Goal: Task Accomplishment & Management: Complete application form

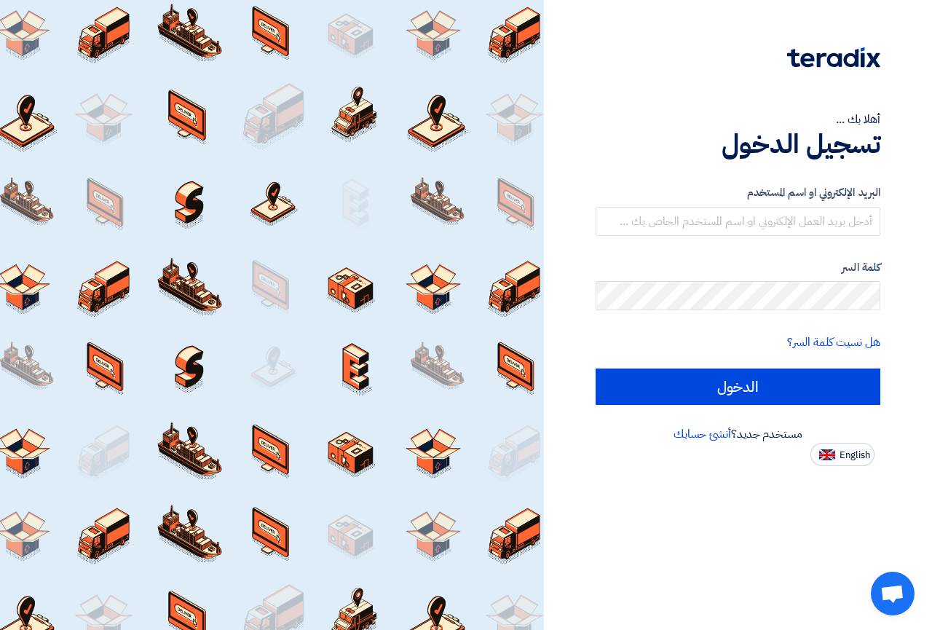
type input "[EMAIL_ADDRESS][DOMAIN_NAME]"
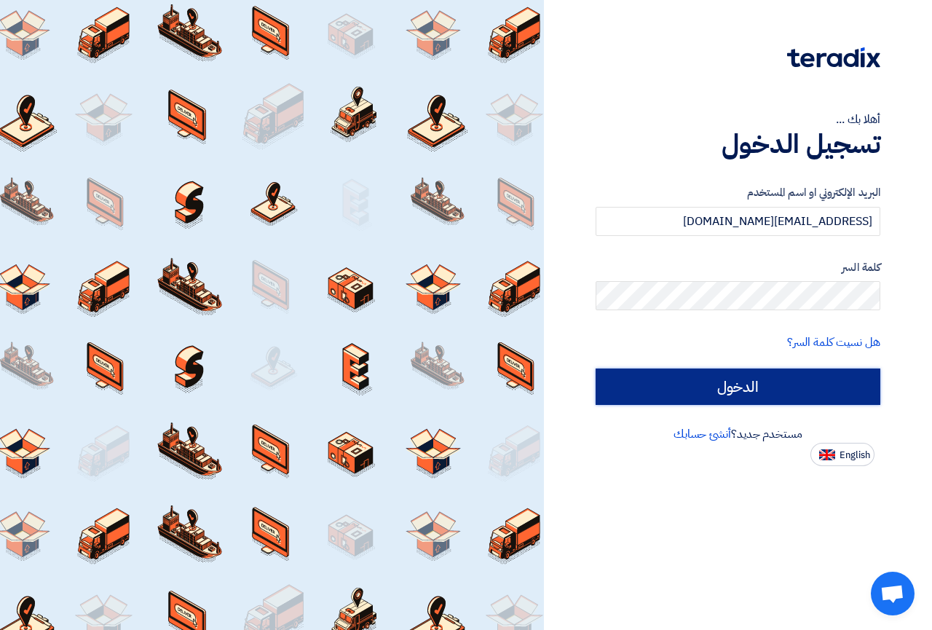
click at [734, 392] on input "الدخول" at bounding box center [738, 387] width 285 height 36
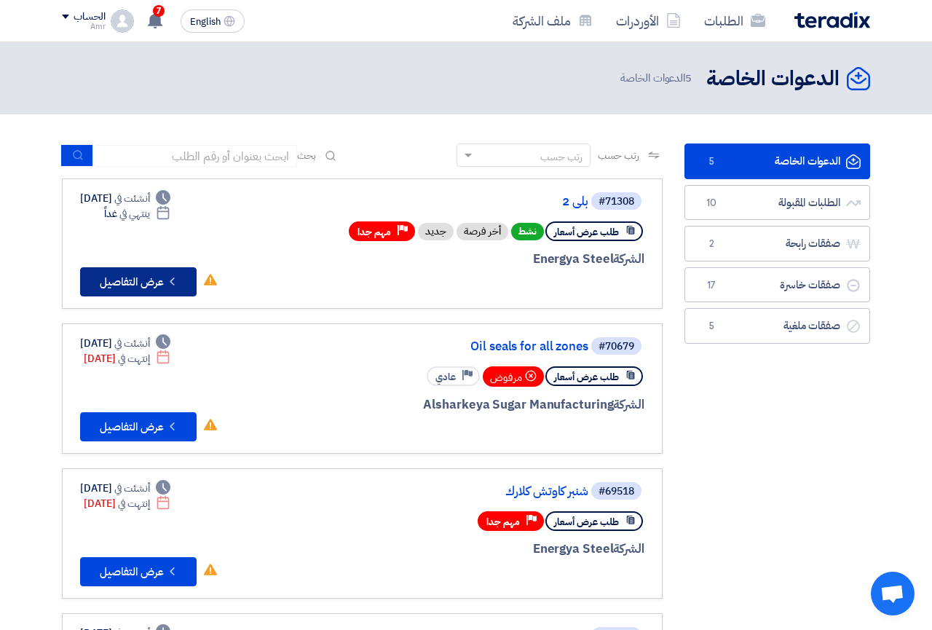
click at [131, 286] on button "Check details عرض التفاصيل" at bounding box center [138, 281] width 117 height 29
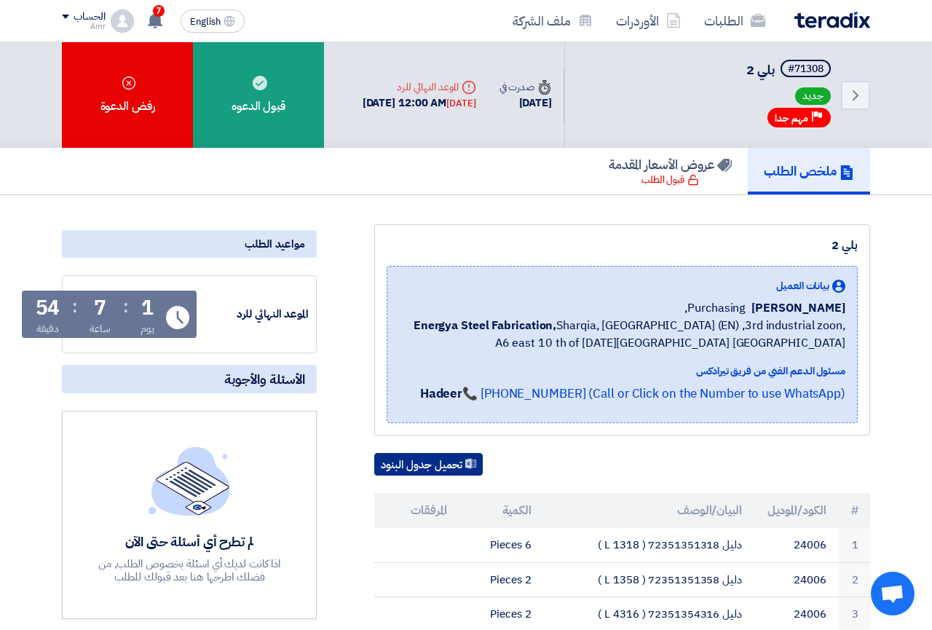
click at [404, 473] on button "تحميل جدول البنود" at bounding box center [428, 464] width 109 height 23
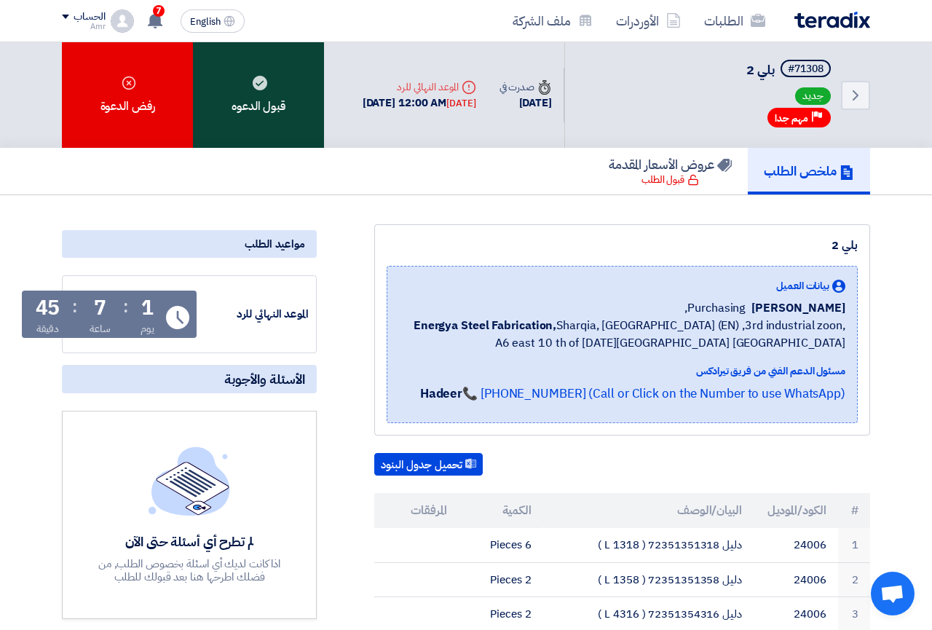
click at [235, 109] on div "قبول الدعوه" at bounding box center [258, 95] width 131 height 106
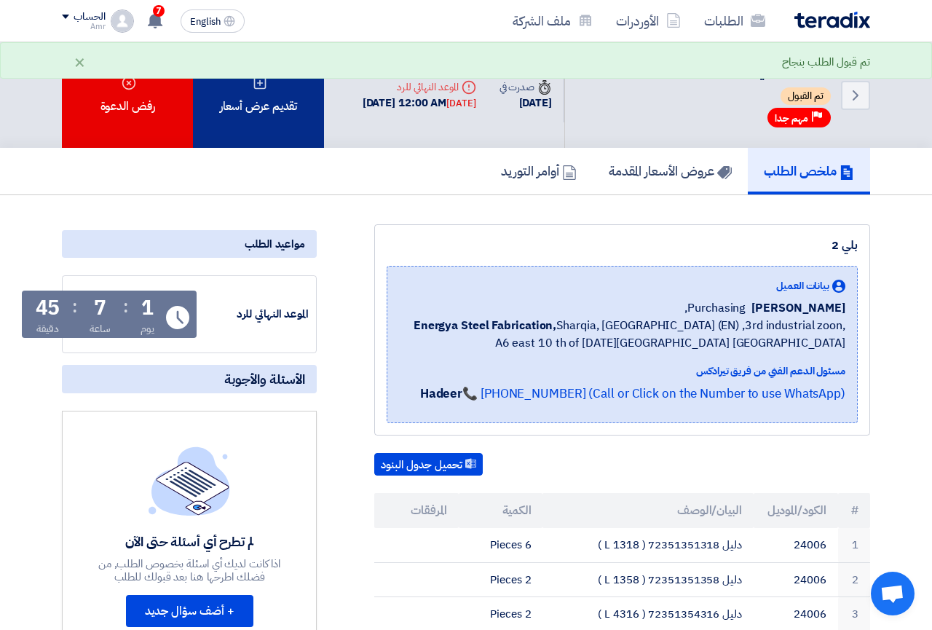
click at [272, 100] on div "تقديم عرض أسعار" at bounding box center [258, 95] width 131 height 106
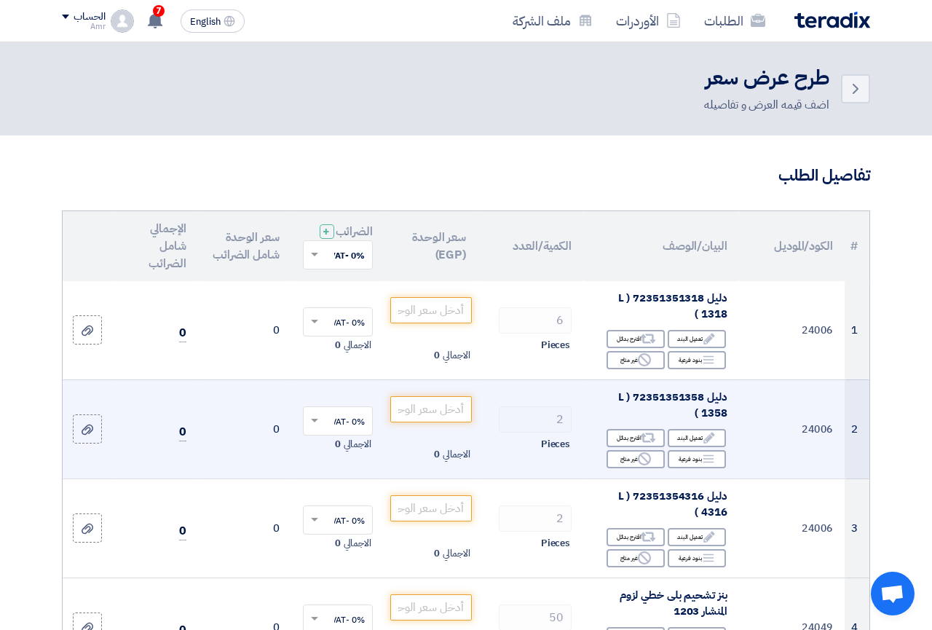
scroll to position [74, 0]
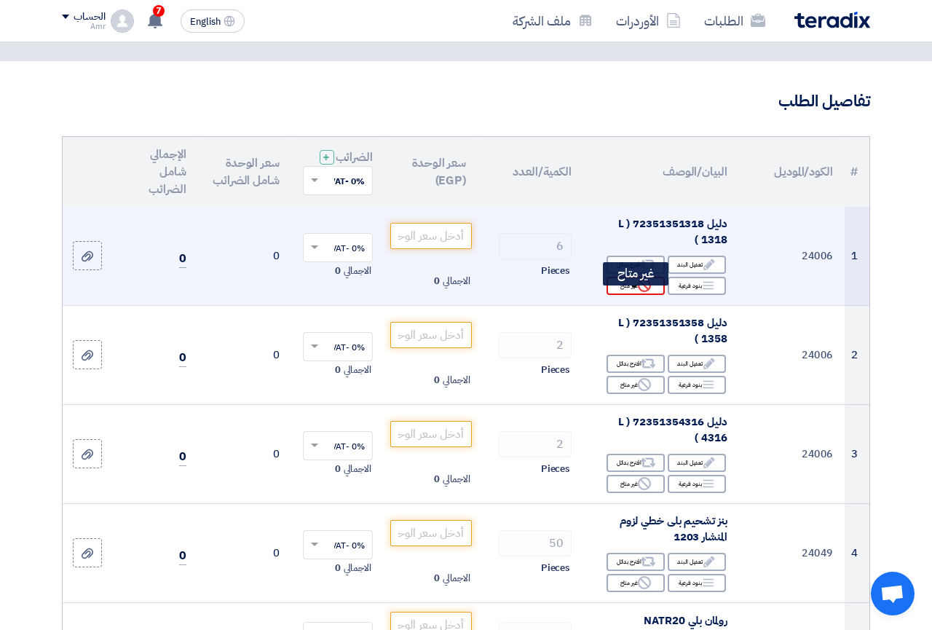
click at [622, 295] on div "Reject غير متاح" at bounding box center [636, 286] width 58 height 18
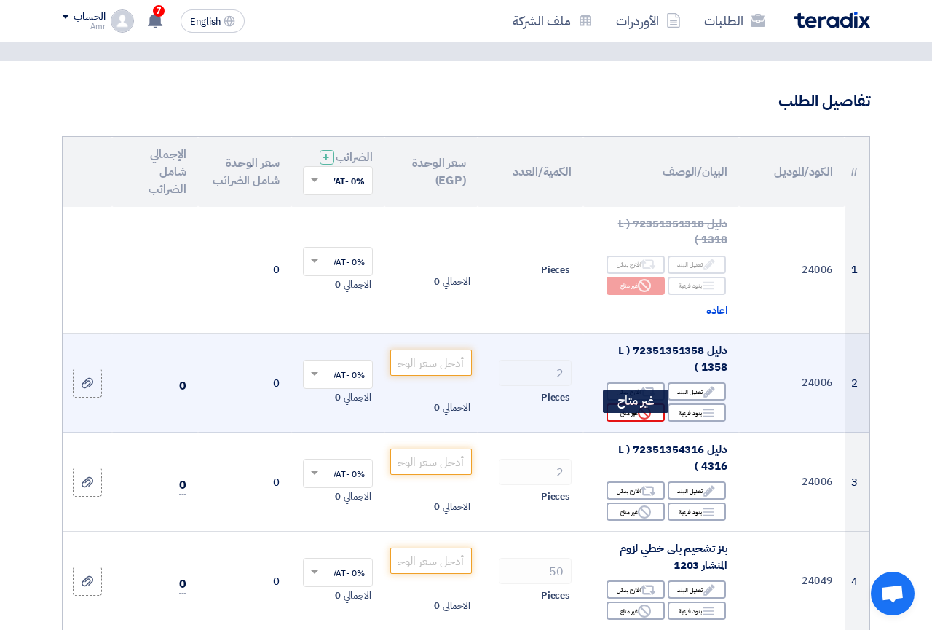
click at [626, 422] on div "Reject غير متاح" at bounding box center [636, 413] width 58 height 18
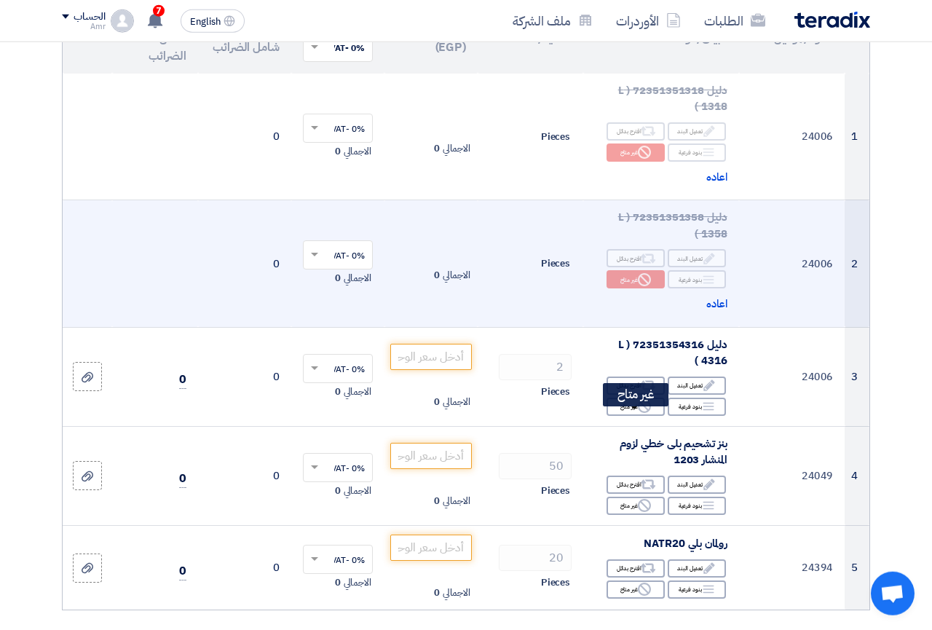
scroll to position [297, 0]
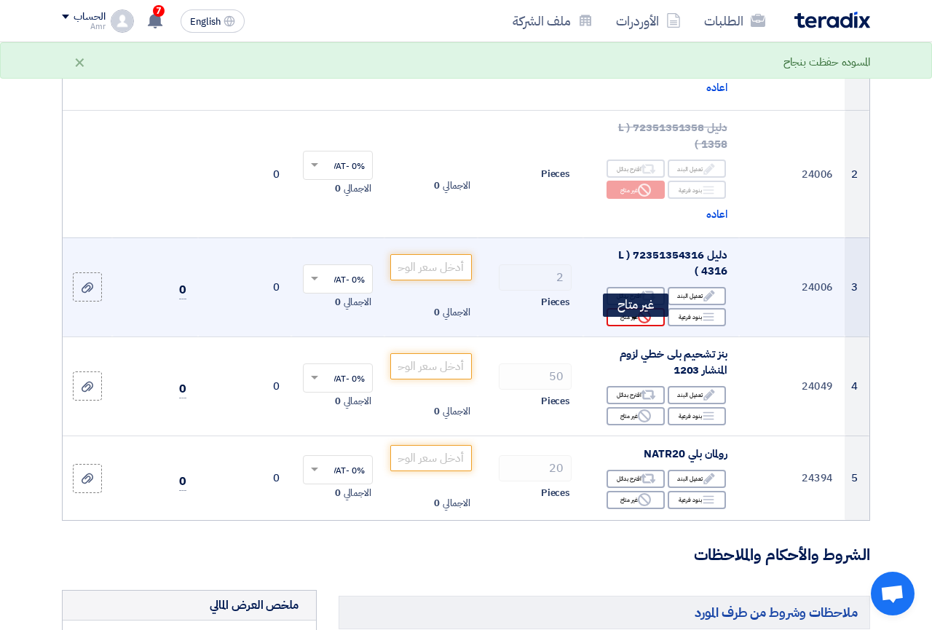
click at [627, 326] on div "Reject غير متاح" at bounding box center [636, 317] width 58 height 18
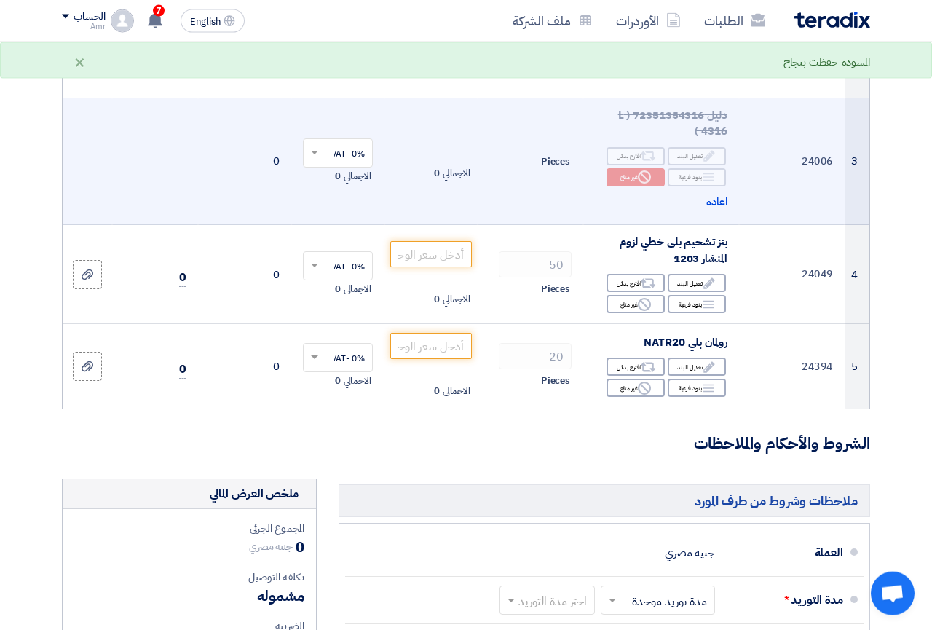
scroll to position [446, 0]
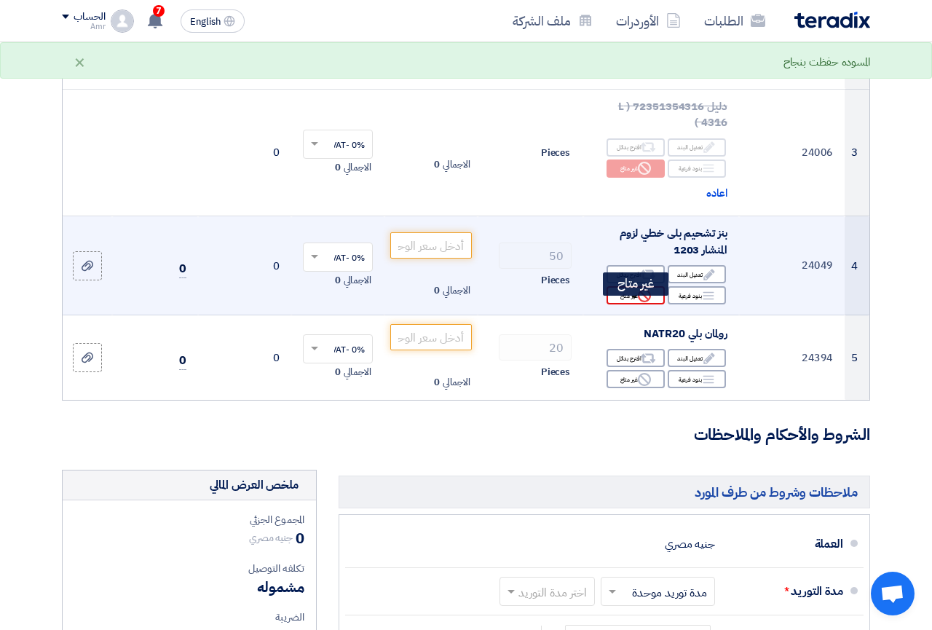
click at [622, 304] on div "Reject غير متاح" at bounding box center [636, 295] width 58 height 18
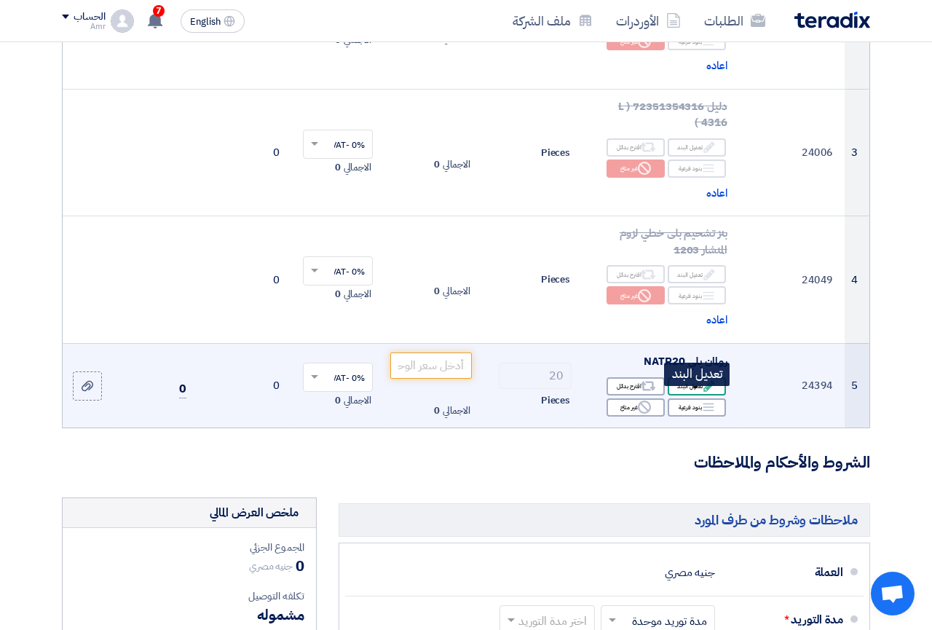
click at [683, 395] on div "Edit تعديل البند" at bounding box center [697, 386] width 58 height 18
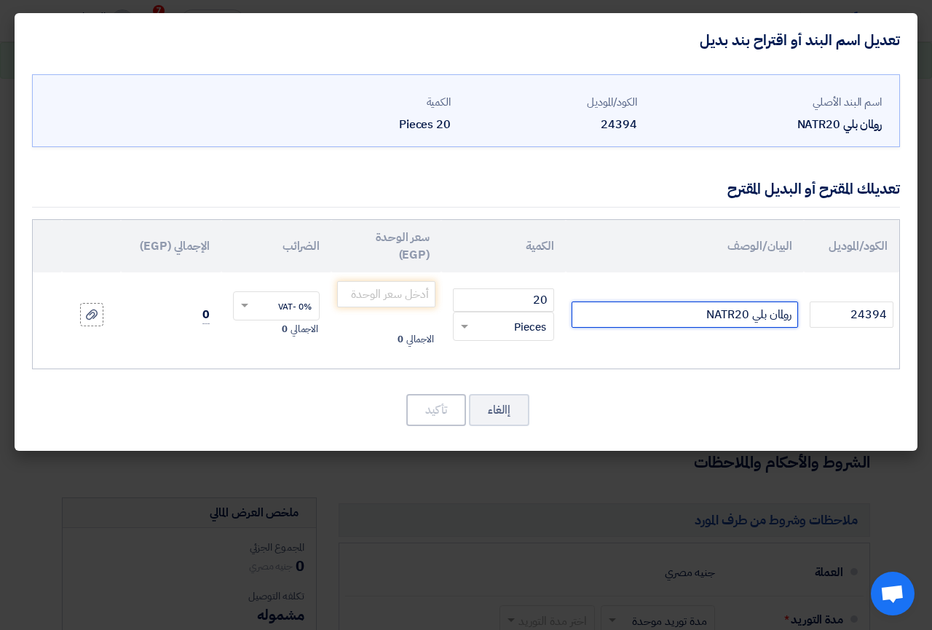
click at [749, 302] on input "رولمان بلي NATR20" at bounding box center [685, 315] width 227 height 26
paste input "RT20UUX JNS"
type input "رولمان بلي NART20UUX JNS/[GEOGRAPHIC_DATA]"
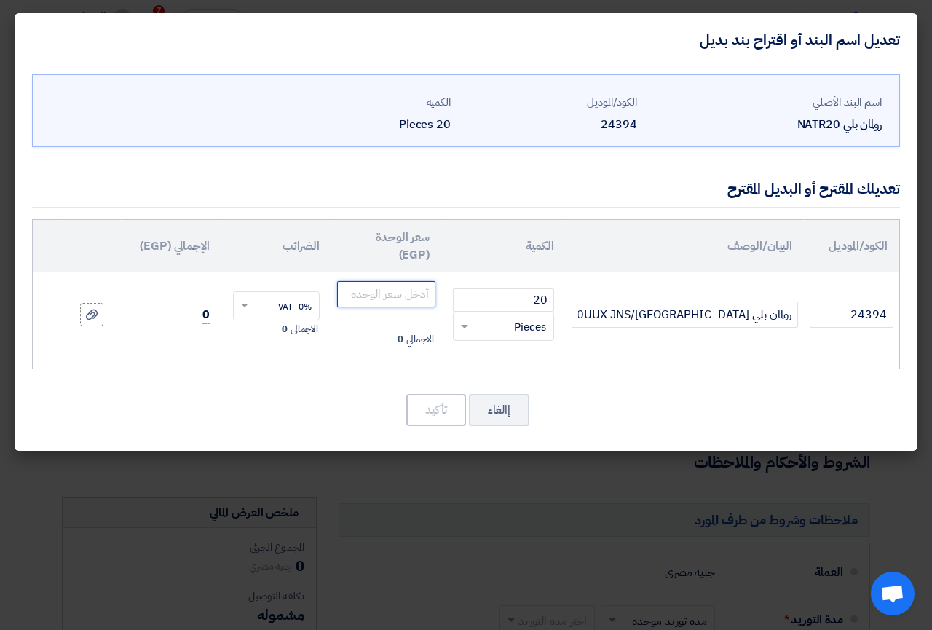
click at [412, 281] on input "number" at bounding box center [386, 294] width 98 height 26
type input "975.00"
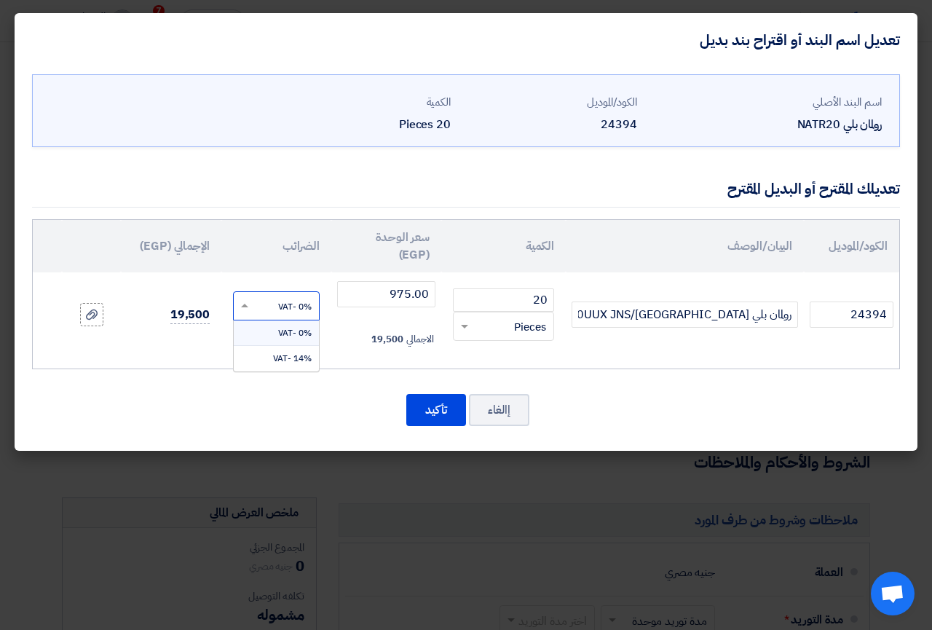
click at [240, 299] on span at bounding box center [243, 305] width 18 height 13
click at [299, 352] on span "14% -VAT" at bounding box center [292, 358] width 39 height 13
click at [728, 302] on input "رولمان بلي NART20UUX JNS/[GEOGRAPHIC_DATA]" at bounding box center [685, 315] width 227 height 26
drag, startPoint x: 685, startPoint y: 297, endPoint x: 601, endPoint y: 296, distance: 83.8
click at [601, 302] on input "رولمان بلي NART20UUX JNS/[GEOGRAPHIC_DATA]" at bounding box center [685, 315] width 227 height 26
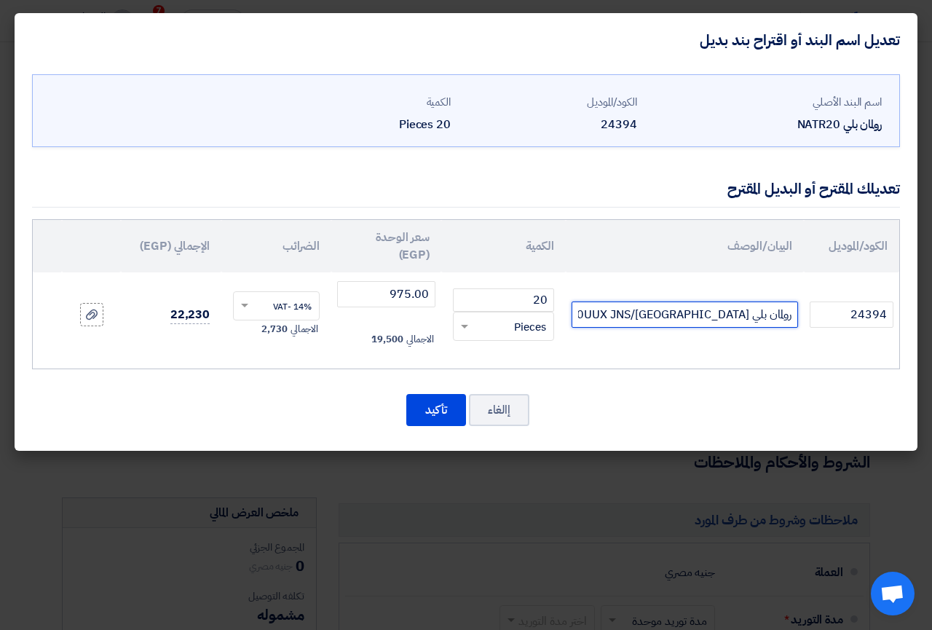
paste input "V"
type input "رولمان بلي NART20UUVX JNS/[GEOGRAPHIC_DATA]"
drag, startPoint x: 376, startPoint y: 278, endPoint x: 437, endPoint y: 285, distance: 61.5
click at [436, 285] on input "975.00" at bounding box center [386, 294] width 98 height 26
type input "1275.00"
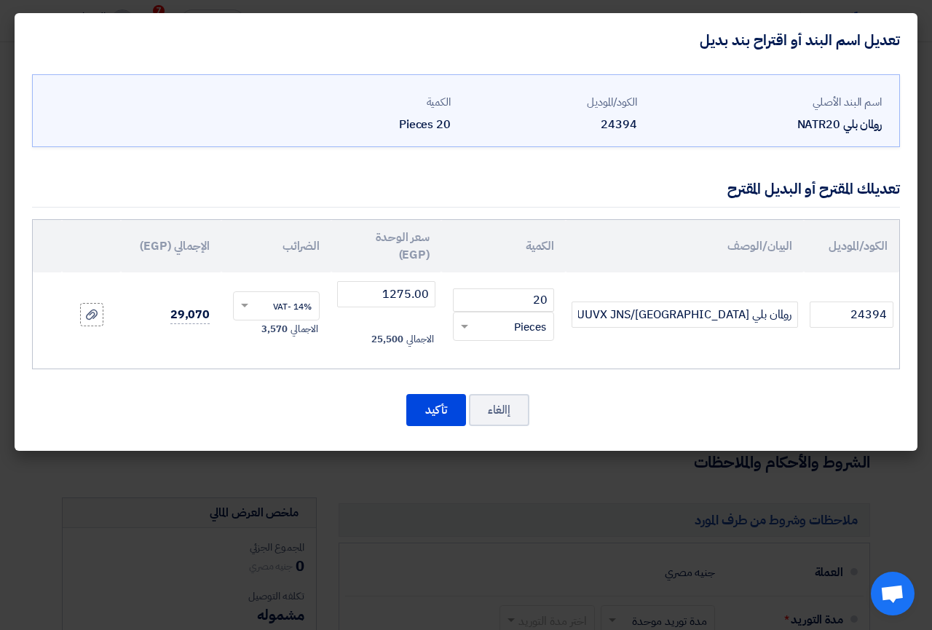
click at [252, 299] on span at bounding box center [243, 305] width 18 height 13
click at [294, 352] on span "14% -VAT" at bounding box center [292, 358] width 39 height 13
click at [424, 394] on button "تأكيد" at bounding box center [436, 410] width 60 height 32
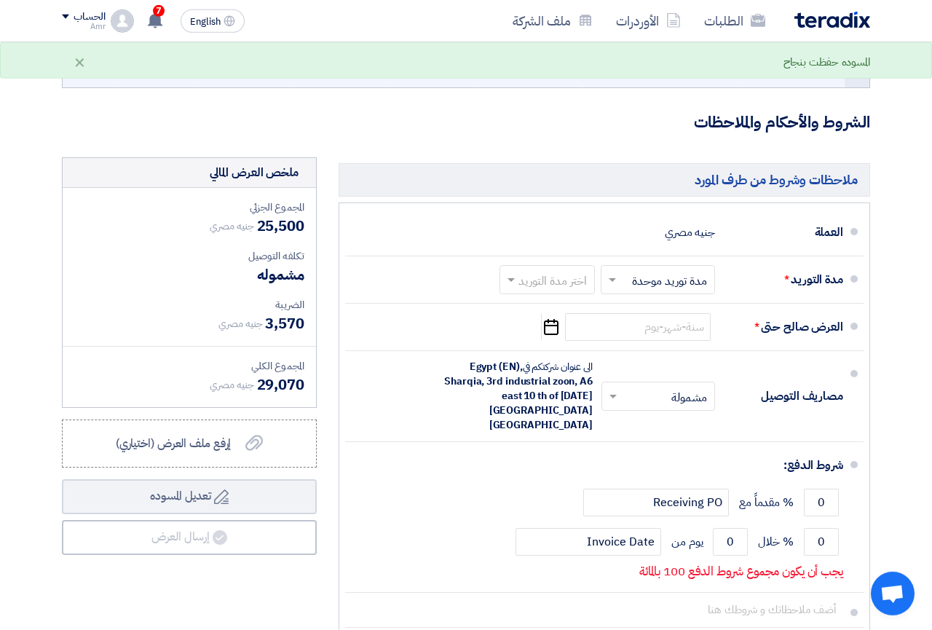
scroll to position [891, 0]
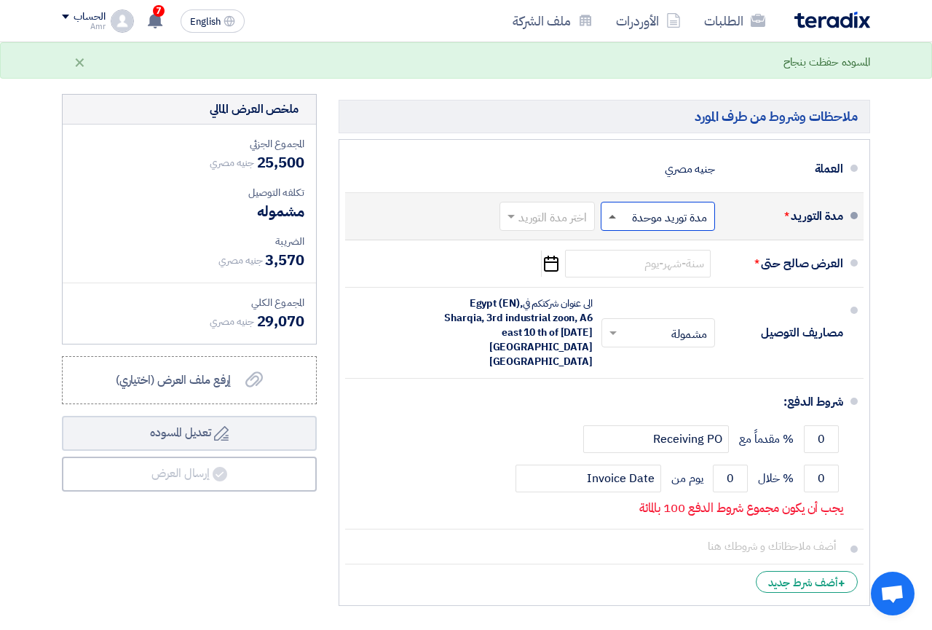
click at [614, 219] on span at bounding box center [612, 217] width 7 height 4
click at [663, 283] on span "مدة توريد موحدة" at bounding box center [672, 274] width 76 height 17
click at [508, 224] on span at bounding box center [509, 216] width 18 height 15
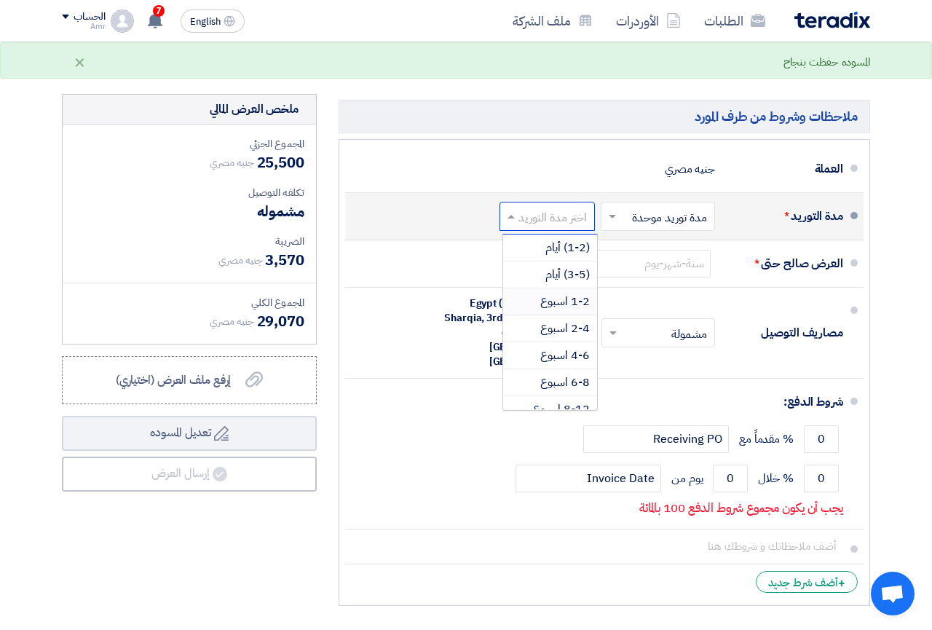
click at [556, 310] on span "1-2 اسبوع" at bounding box center [565, 301] width 50 height 17
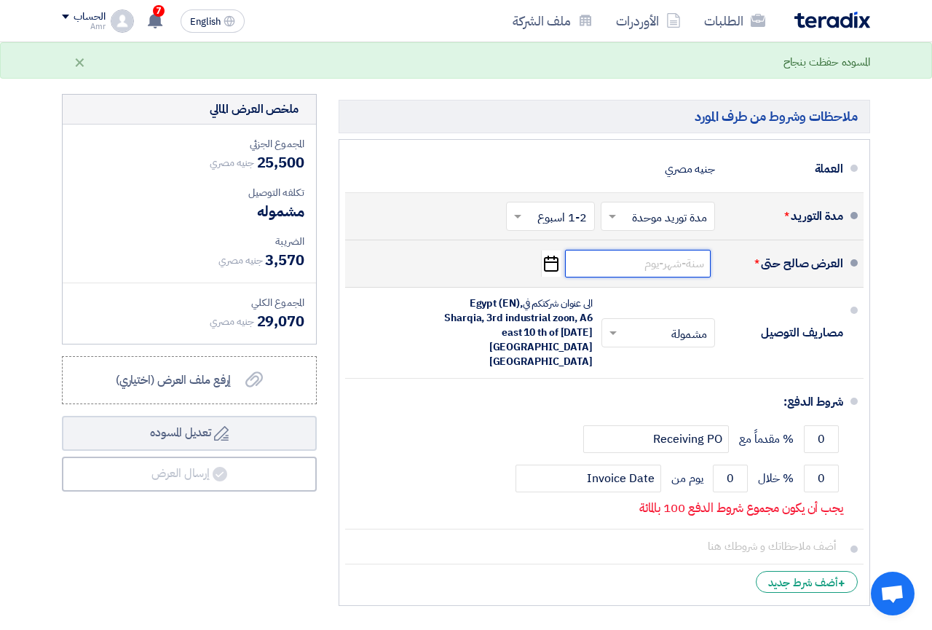
click at [661, 278] on input at bounding box center [638, 264] width 146 height 28
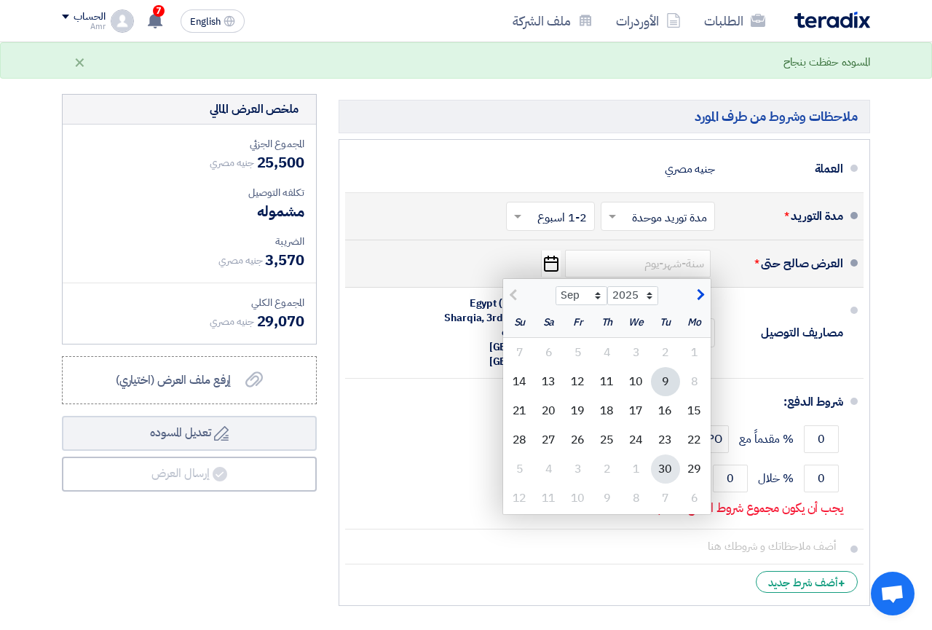
click at [666, 477] on div "30" at bounding box center [665, 468] width 29 height 29
type input "[DATE]"
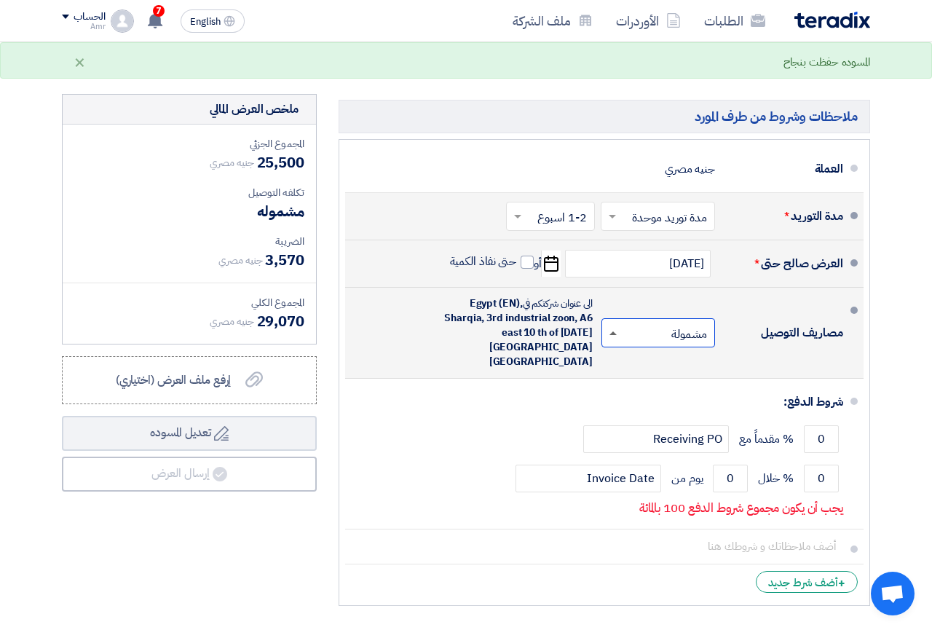
click at [616, 331] on span at bounding box center [613, 333] width 7 height 4
click at [688, 387] on span "غير مشمولة" at bounding box center [684, 390] width 51 height 17
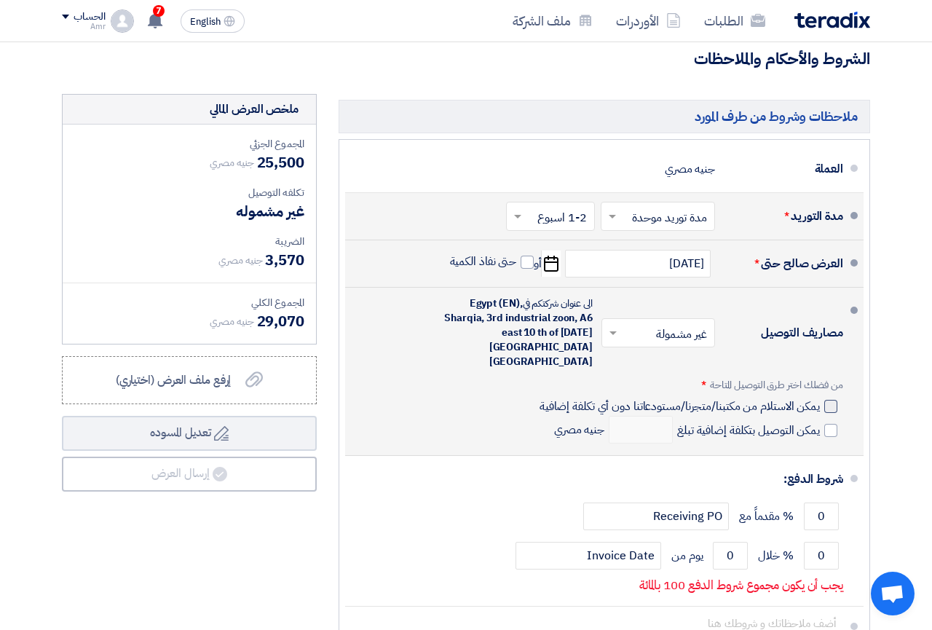
click at [831, 400] on div at bounding box center [830, 406] width 13 height 13
click at [820, 398] on input "يمكن الاستلام من مكتبنا/متجرنا/مستودعاتنا دون أي تكلفة إضافية" at bounding box center [678, 412] width 283 height 28
checkbox input "true"
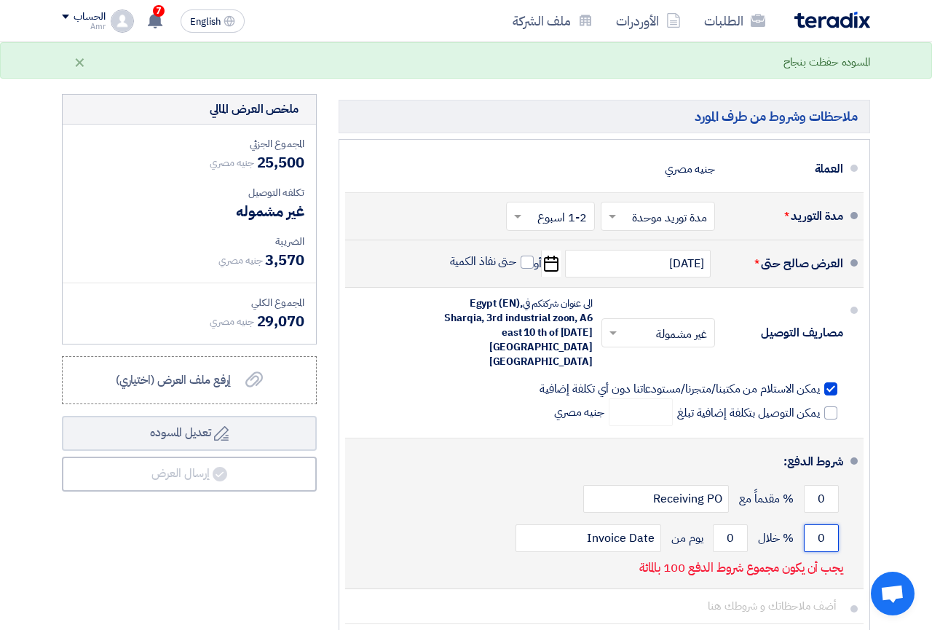
click at [824, 524] on input "0" at bounding box center [821, 538] width 35 height 28
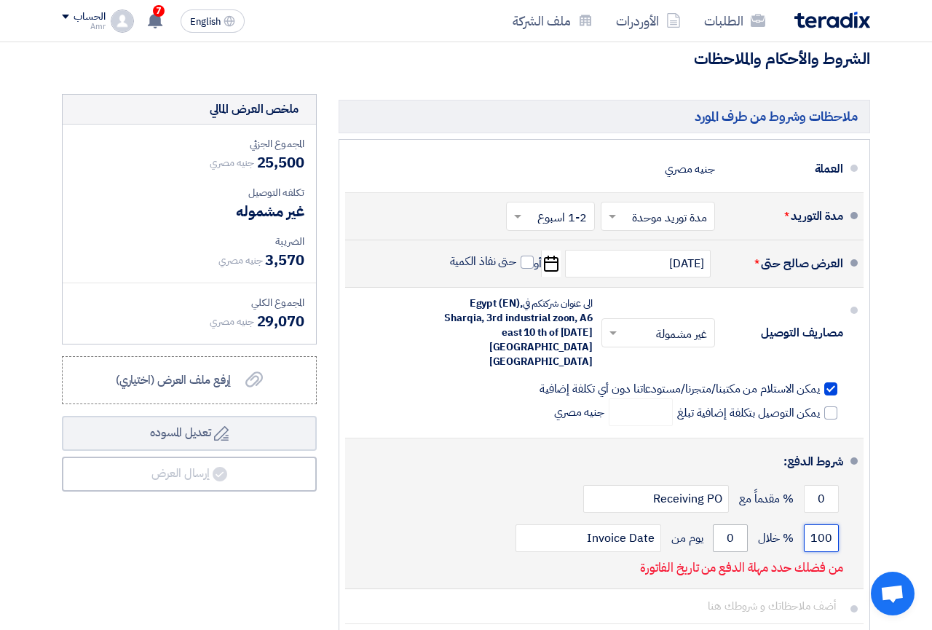
type input "100"
click at [733, 524] on input "0" at bounding box center [730, 538] width 35 height 28
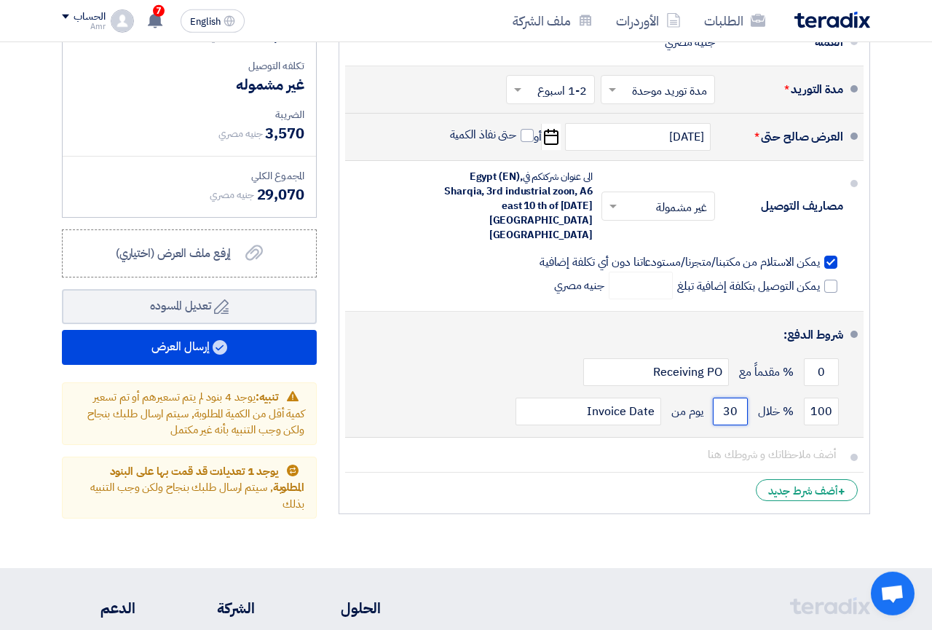
scroll to position [1040, 0]
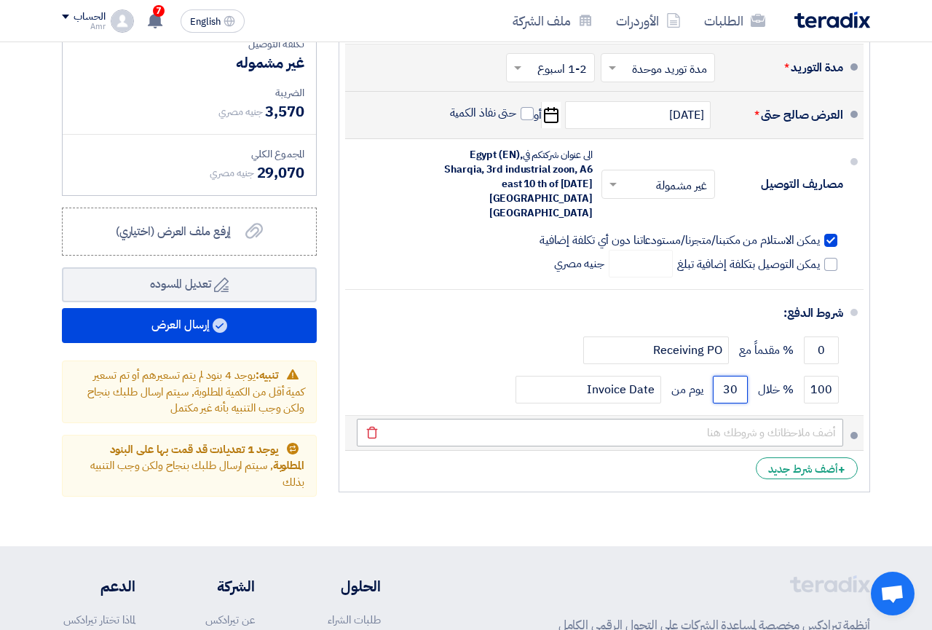
type input "30"
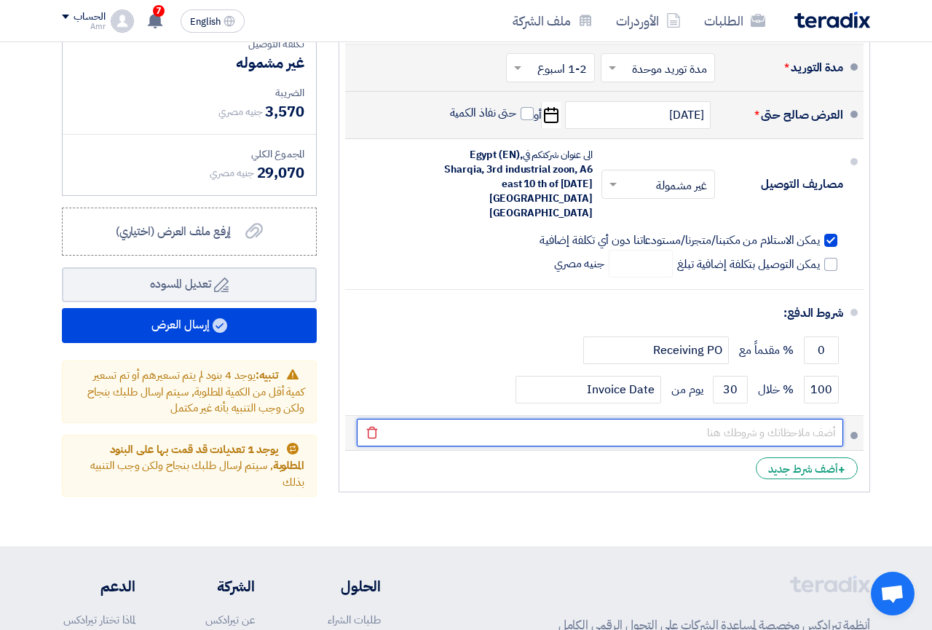
click at [713, 419] on input "text" at bounding box center [600, 433] width 487 height 28
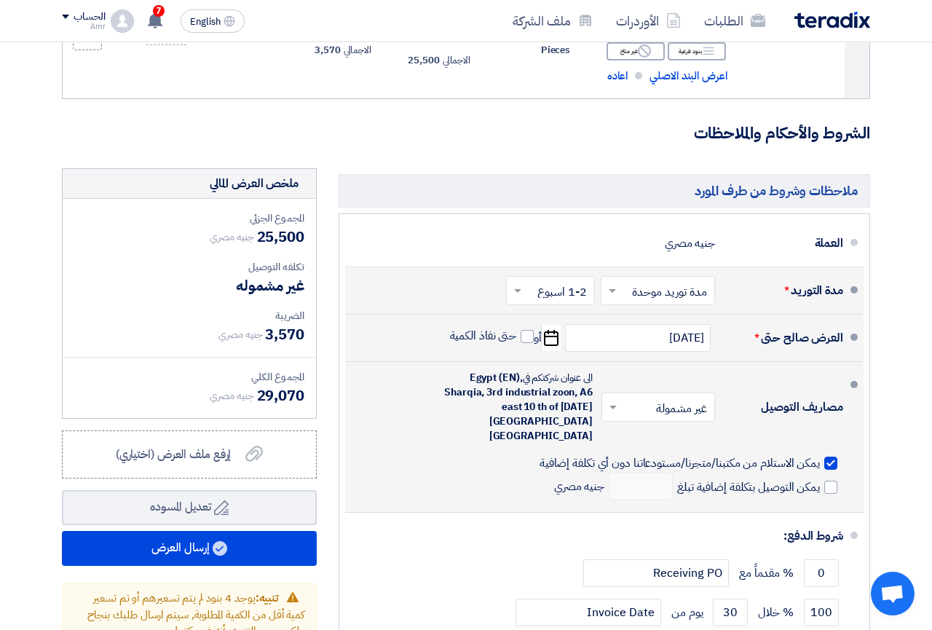
scroll to position [1114, 0]
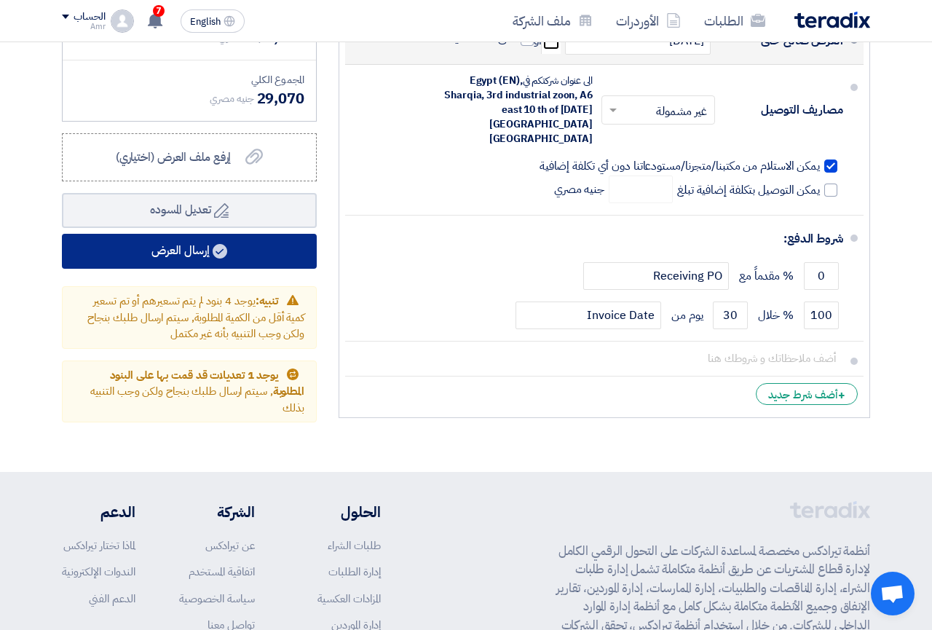
click at [157, 262] on button "إرسال العرض" at bounding box center [189, 251] width 255 height 35
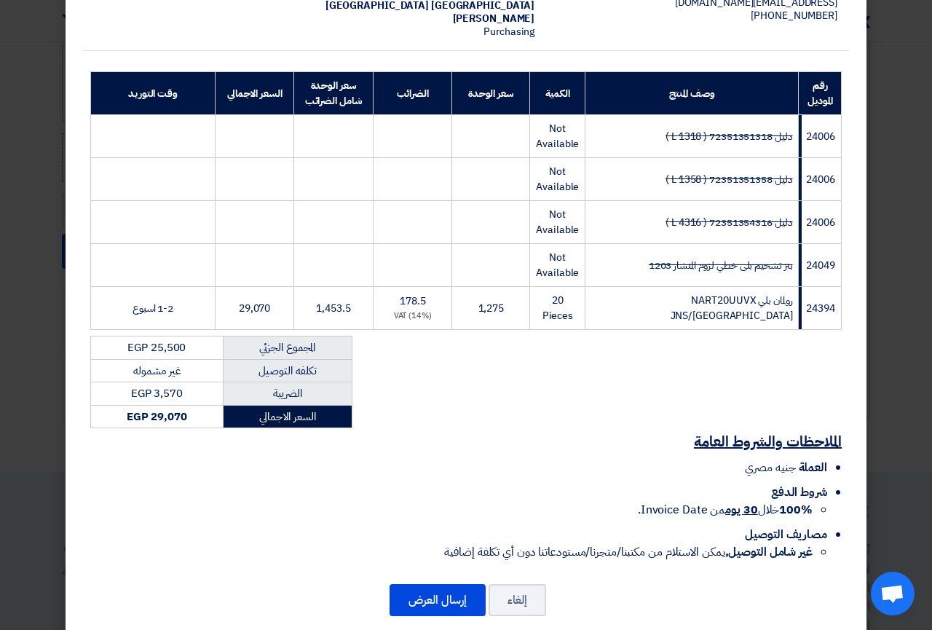
scroll to position [189, 0]
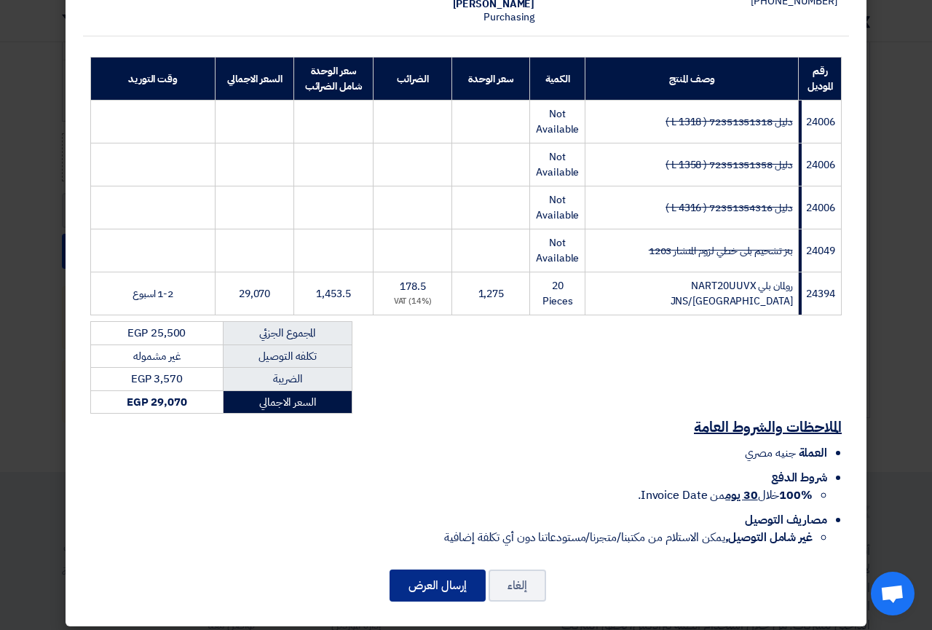
click at [439, 578] on button "إرسال العرض" at bounding box center [438, 586] width 96 height 32
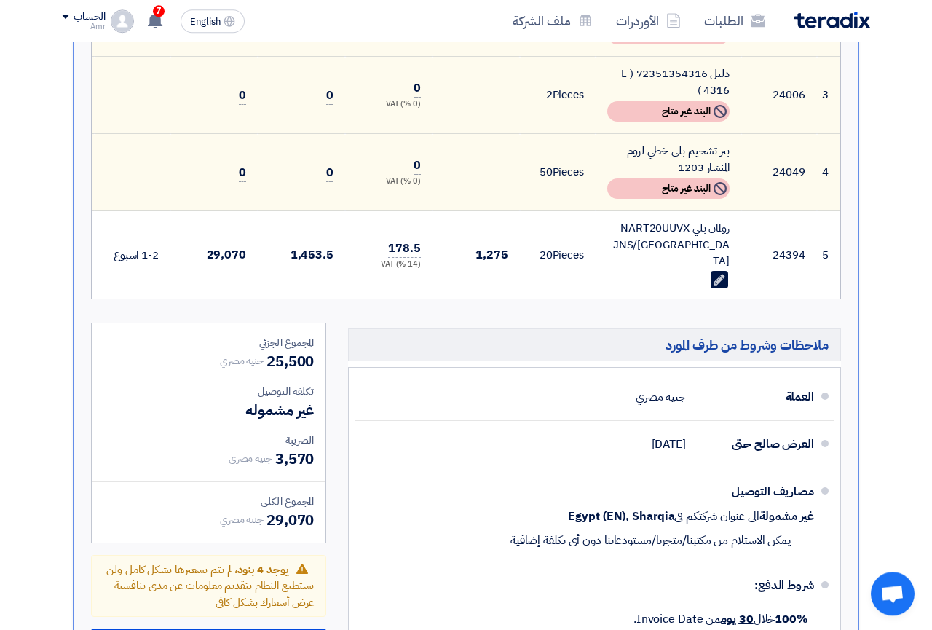
scroll to position [743, 0]
